Goal: Task Accomplishment & Management: Complete application form

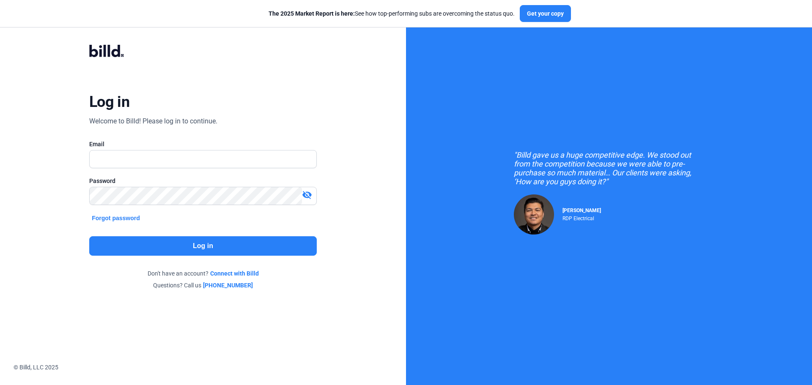
type input "[EMAIL_ADDRESS][DOMAIN_NAME]"
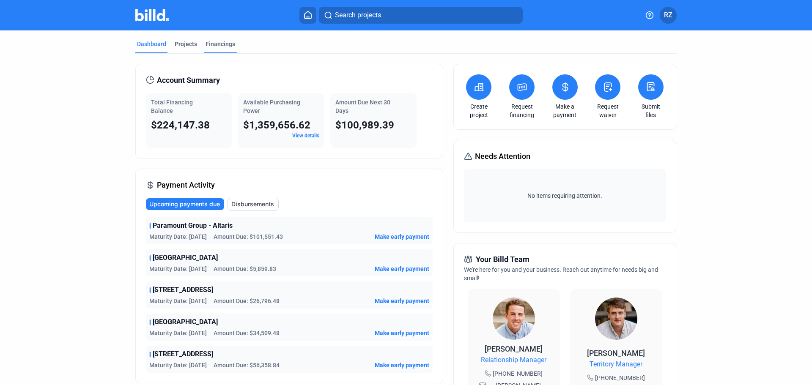
click at [208, 44] on div "Financings" at bounding box center [220, 44] width 30 height 8
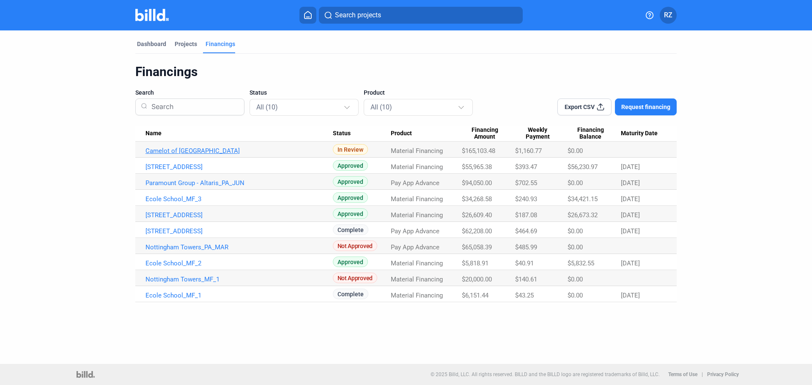
click at [184, 151] on link "Camelot of [GEOGRAPHIC_DATA]" at bounding box center [238, 151] width 187 height 8
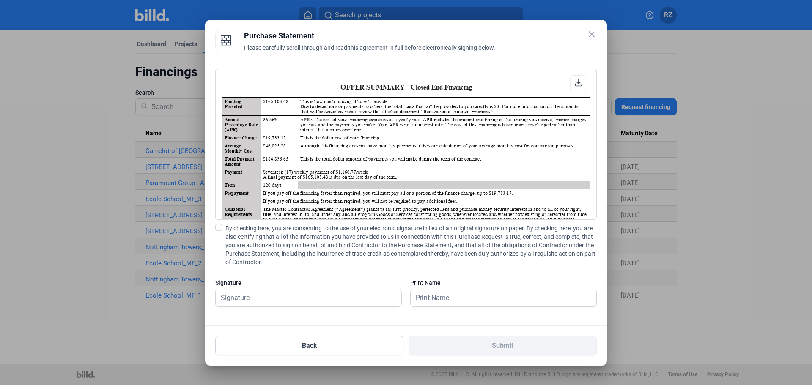
scroll to position [0, 0]
click at [309, 301] on input "text" at bounding box center [304, 297] width 176 height 17
type input "[PERSON_NAME]"
click at [446, 303] on input "text" at bounding box center [499, 297] width 176 height 17
type input "[PERSON_NAME]"
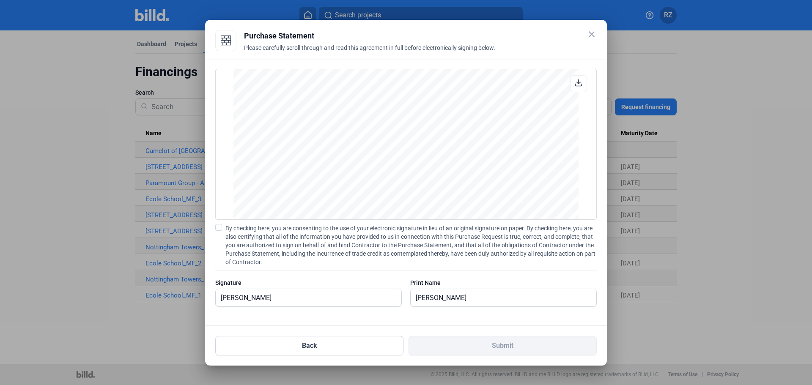
scroll to position [3669, 0]
click at [510, 244] on span "By checking here, you are consenting to the use of your electronic signature in…" at bounding box center [410, 245] width 371 height 42
click at [0, 0] on input "By checking here, you are consenting to the use of your electronic signature in…" at bounding box center [0, 0] width 0 height 0
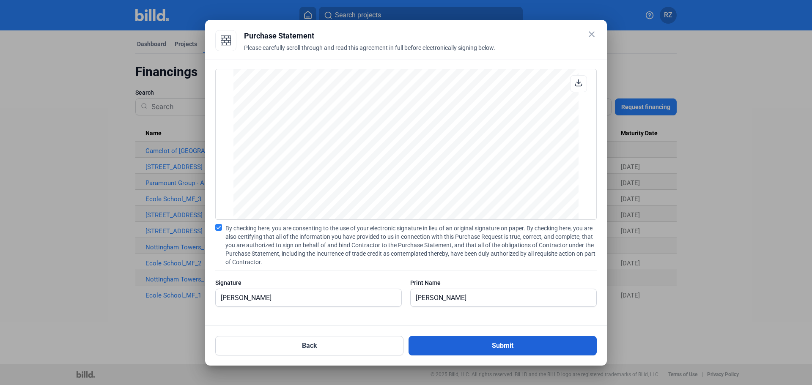
click at [501, 348] on button "Submit" at bounding box center [502, 345] width 188 height 19
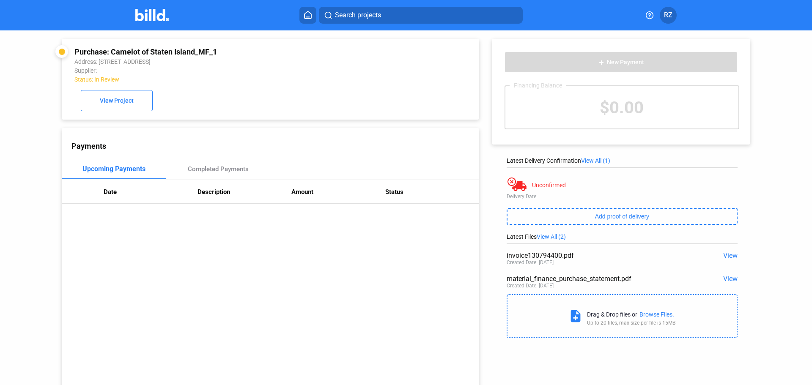
click at [142, 14] on img at bounding box center [151, 15] width 33 height 12
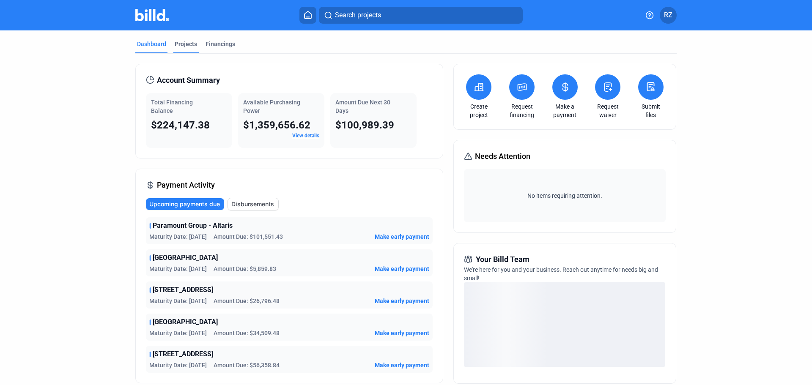
click at [177, 42] on div "Projects" at bounding box center [186, 44] width 22 height 8
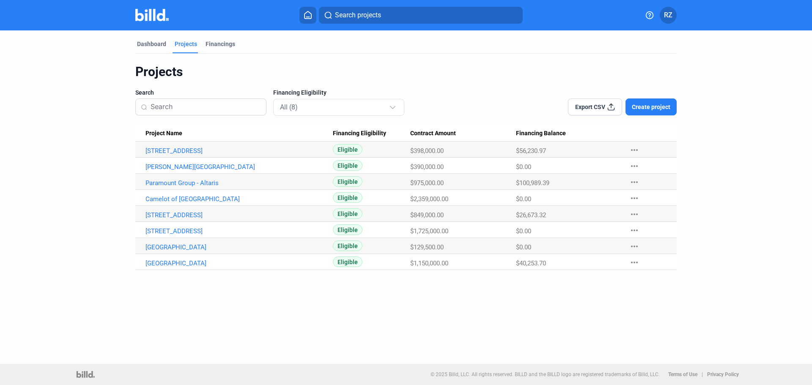
click at [664, 104] on span "Create project" at bounding box center [651, 107] width 38 height 8
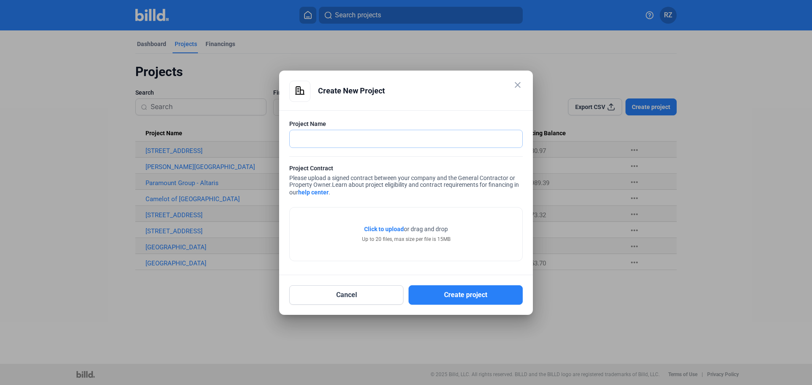
click at [364, 131] on input "text" at bounding box center [401, 138] width 223 height 17
click at [419, 106] on div "close Create New Project" at bounding box center [405, 96] width 233 height 30
click at [432, 164] on div "Project Contract" at bounding box center [405, 169] width 233 height 11
click at [518, 85] on mat-icon "close" at bounding box center [517, 85] width 10 height 10
